Goal: Task Accomplishment & Management: Use online tool/utility

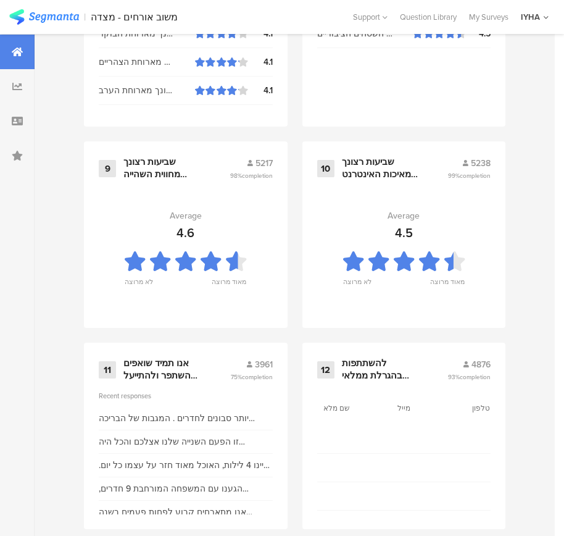
scroll to position [1324, 0]
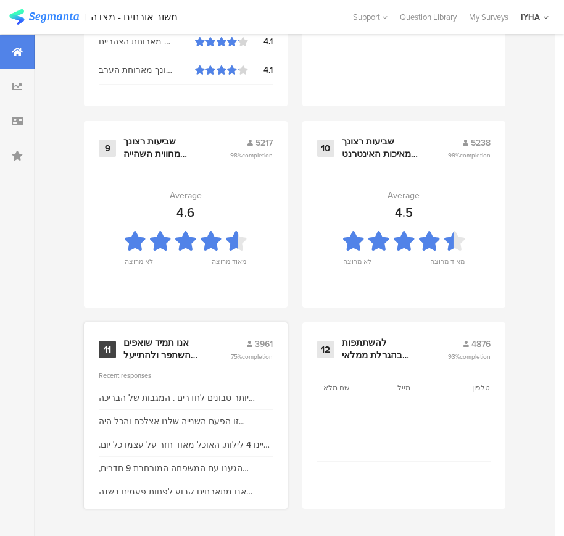
click at [174, 351] on div "אנו תמיד שואפים להשתפר ולהתייעל ודעתך חשובה לנו" at bounding box center [161, 349] width 77 height 24
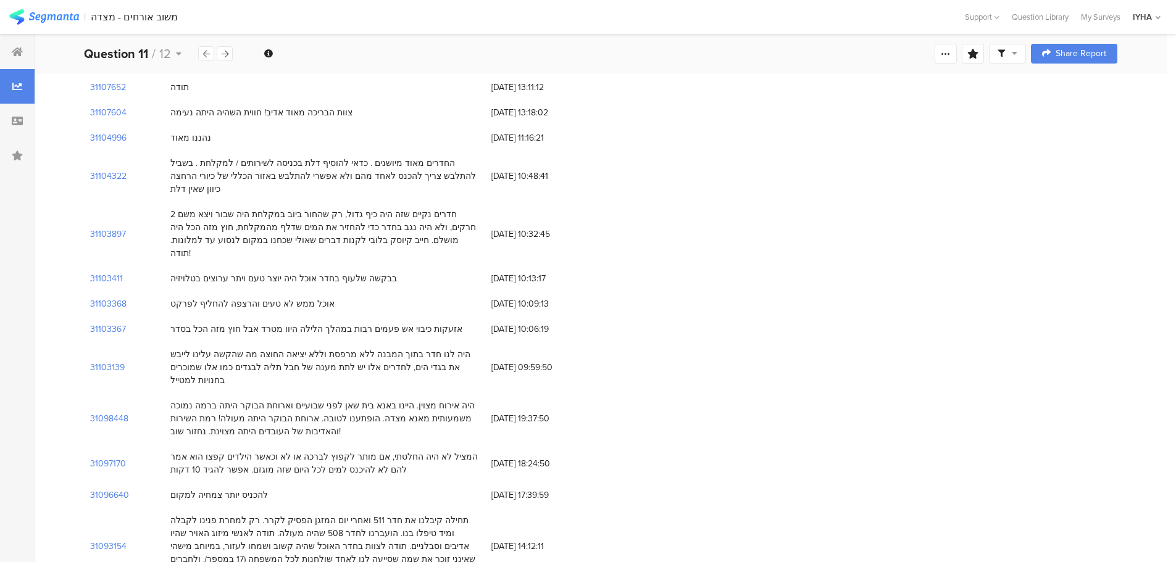
scroll to position [1049, 0]
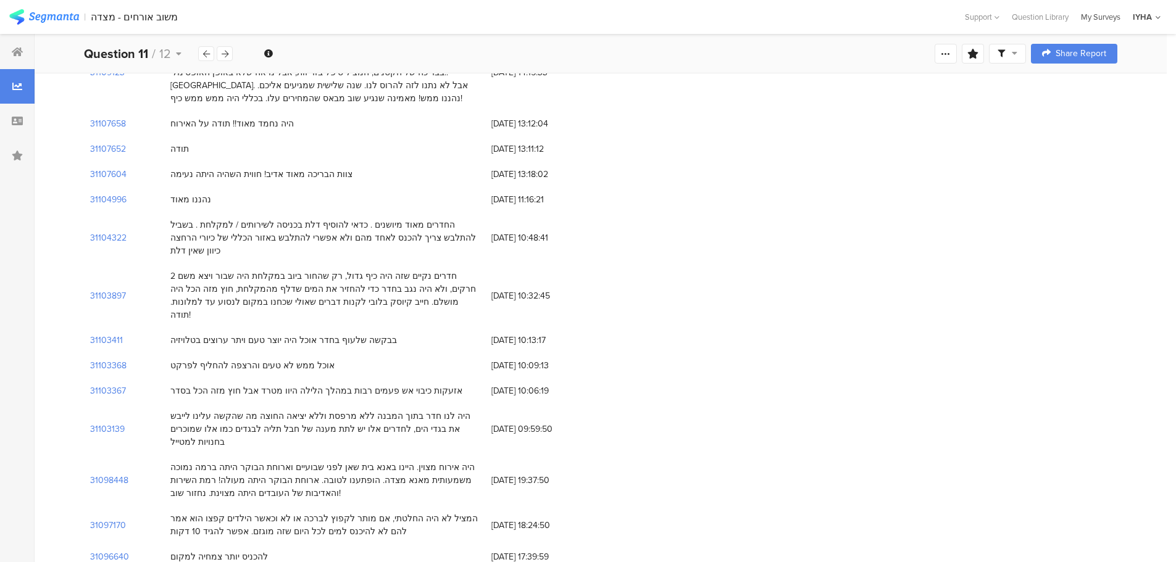
click at [573, 19] on div "My Surveys" at bounding box center [1101, 17] width 52 height 12
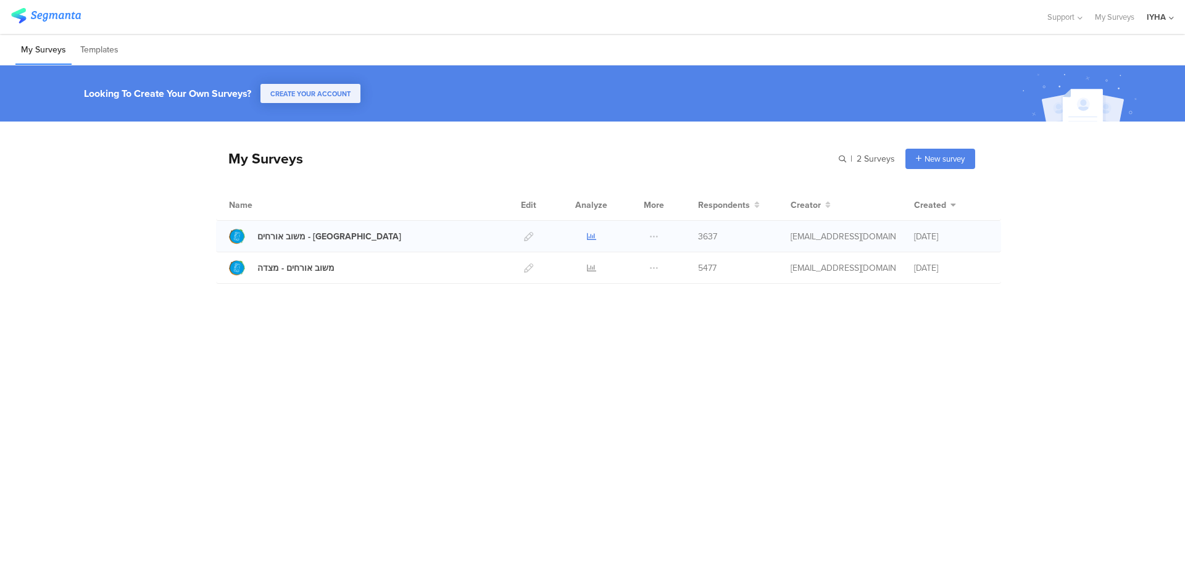
click at [587, 236] on icon at bounding box center [591, 236] width 9 height 9
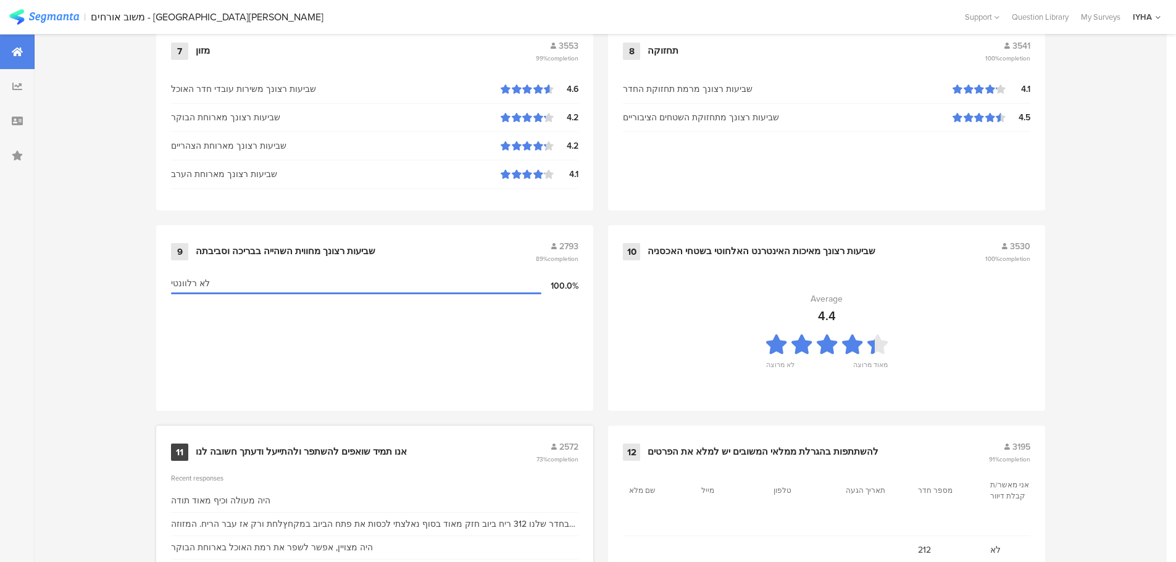
scroll to position [1248, 0]
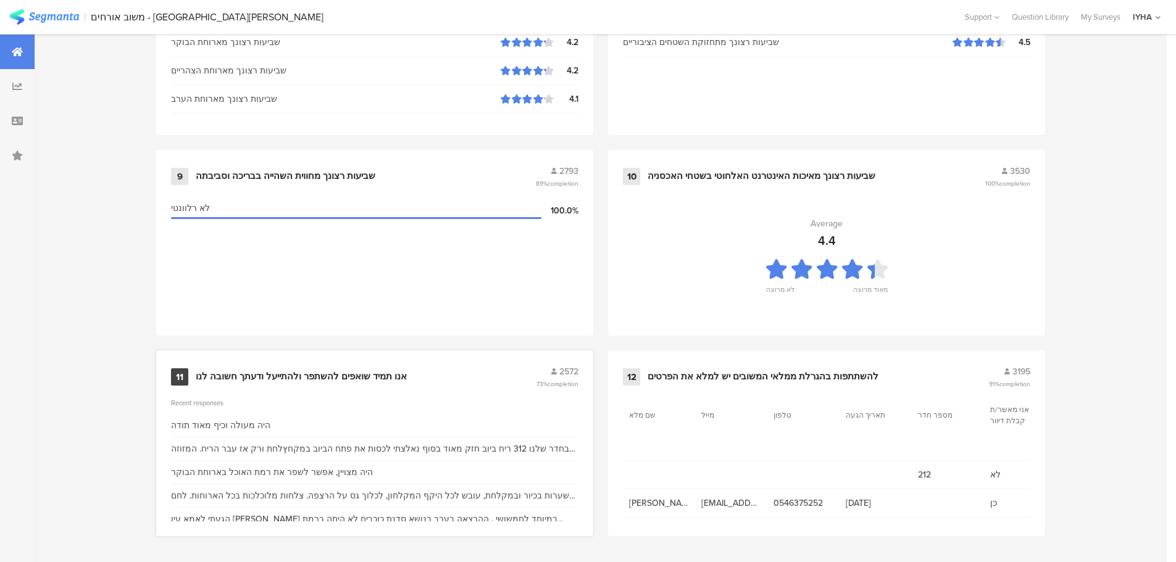
click at [333, 377] on div "אנו תמיד שואפים להשתפר ולהתייעל ודעתך חשובה לנו" at bounding box center [301, 377] width 211 height 12
